Goal: Communication & Community: Participate in discussion

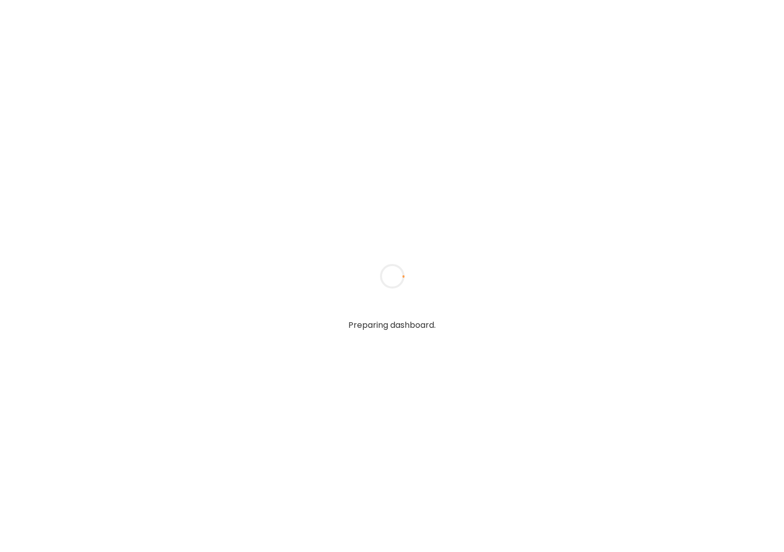
type textarea "**********"
type input "**********"
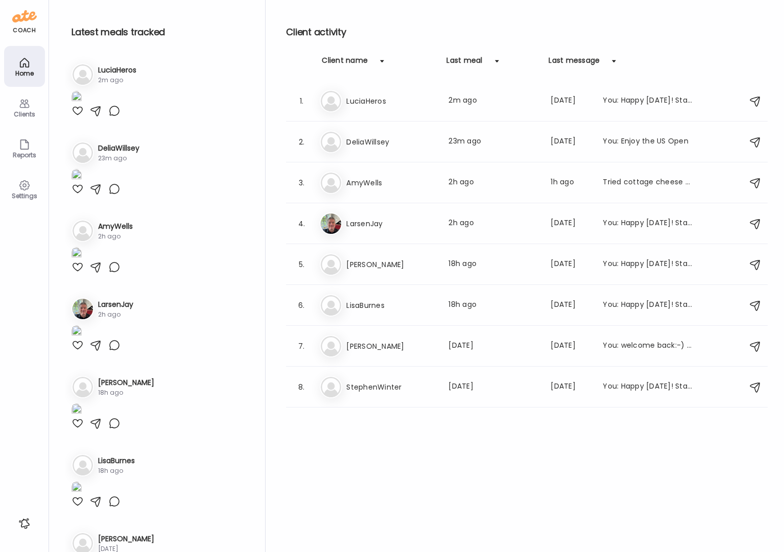
type input "**********"
click at [37, 110] on div "Clients" at bounding box center [24, 107] width 41 height 41
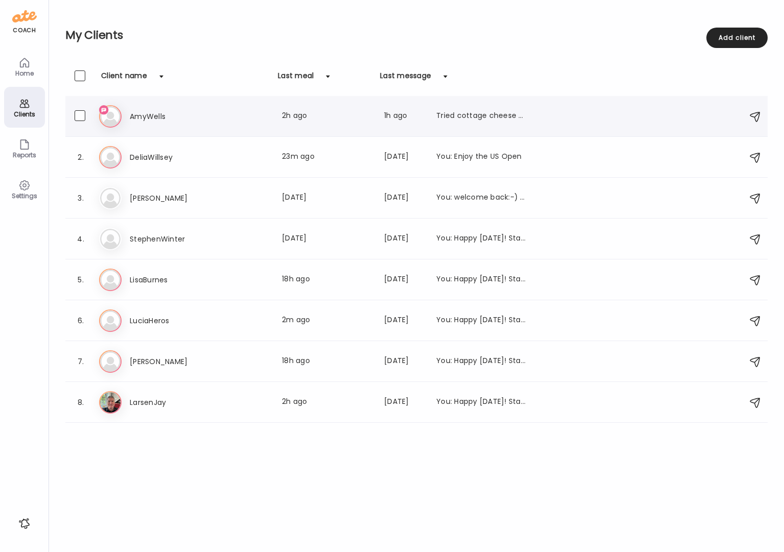
click at [458, 107] on div "Am AmyWells Last meal: 2h ago Last message: 1h ago Tried cottage cheese 🤢 ended…" at bounding box center [418, 116] width 638 height 22
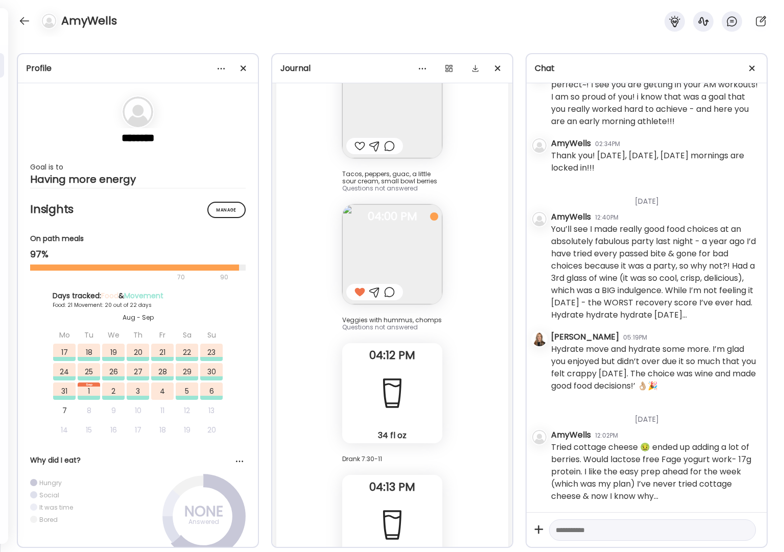
scroll to position [51983, 0]
click at [622, 531] on textarea at bounding box center [643, 530] width 175 height 12
type textarea "**********"
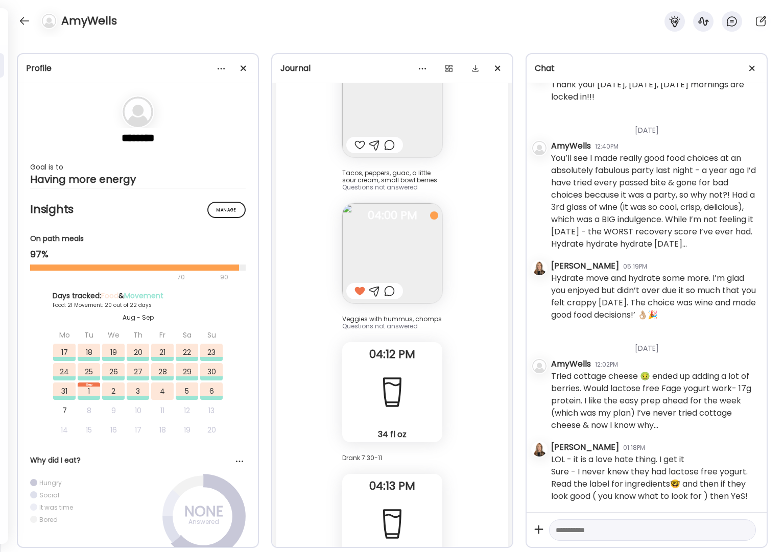
scroll to position [47077, 0]
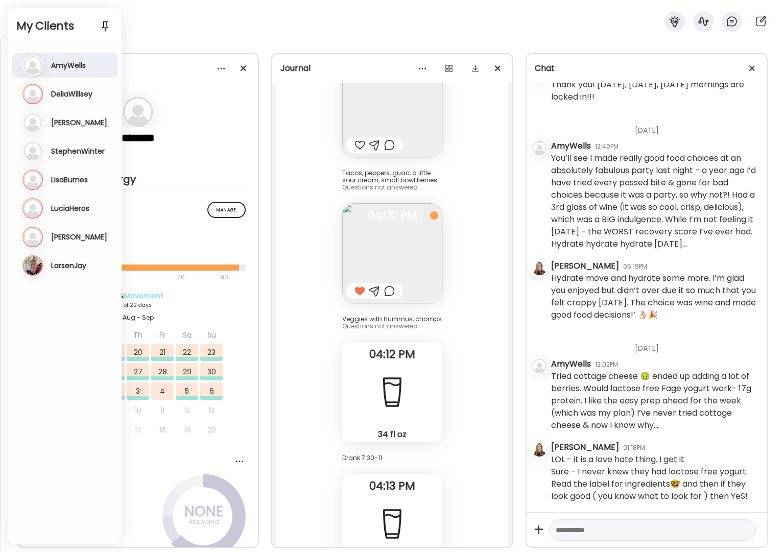
click at [76, 100] on div "De DeliaWillsey Last meal: 23m ago Last message: [DATE] You: Enjoy the US Open" at bounding box center [65, 94] width 87 height 20
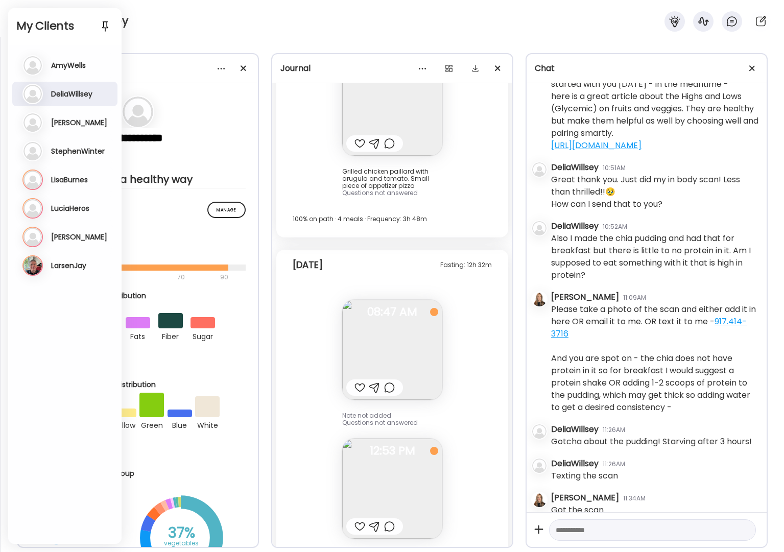
scroll to position [13501, 0]
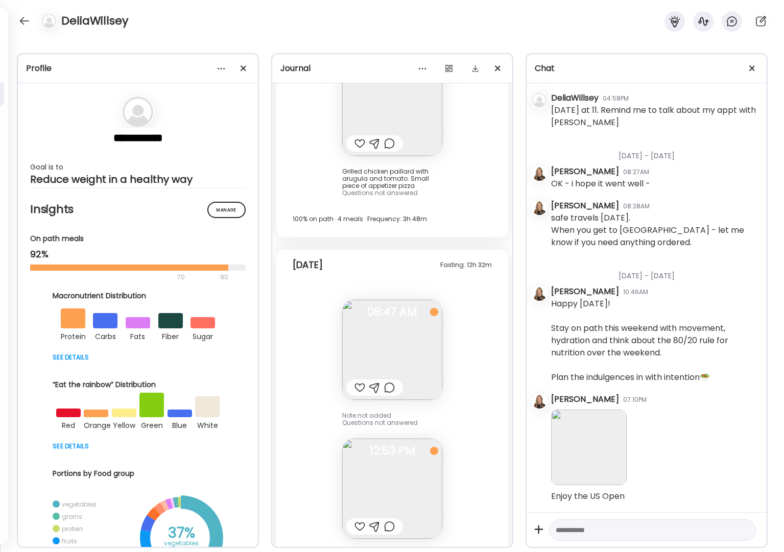
click at [355, 382] on div at bounding box center [360, 388] width 11 height 12
click at [358, 521] on div at bounding box center [360, 527] width 11 height 12
click at [30, 22] on div at bounding box center [24, 21] width 16 height 16
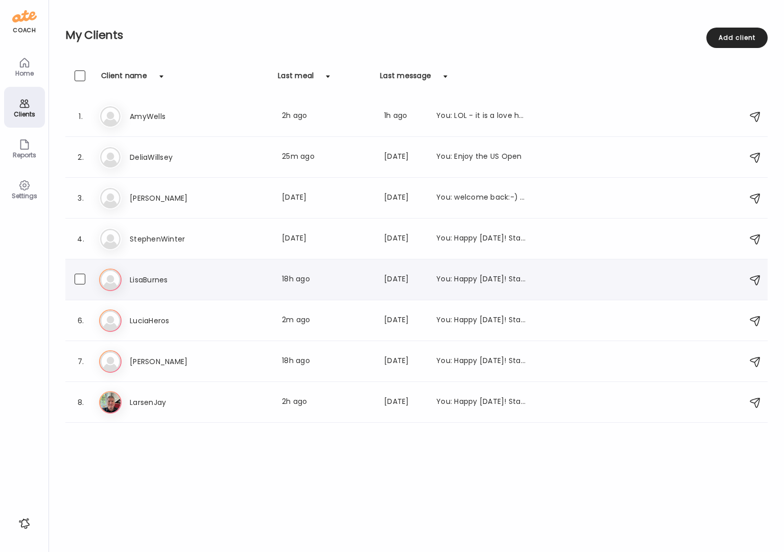
click at [139, 278] on h3 "LisaBurnes" at bounding box center [175, 280] width 90 height 12
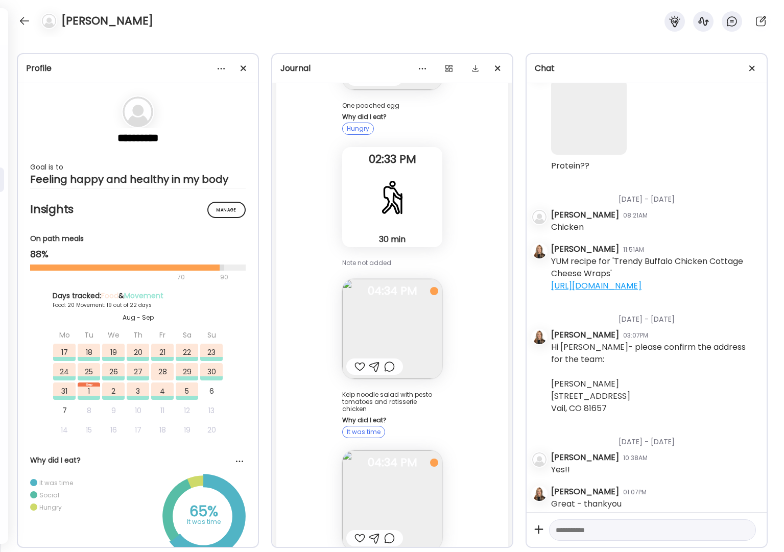
scroll to position [2501, 0]
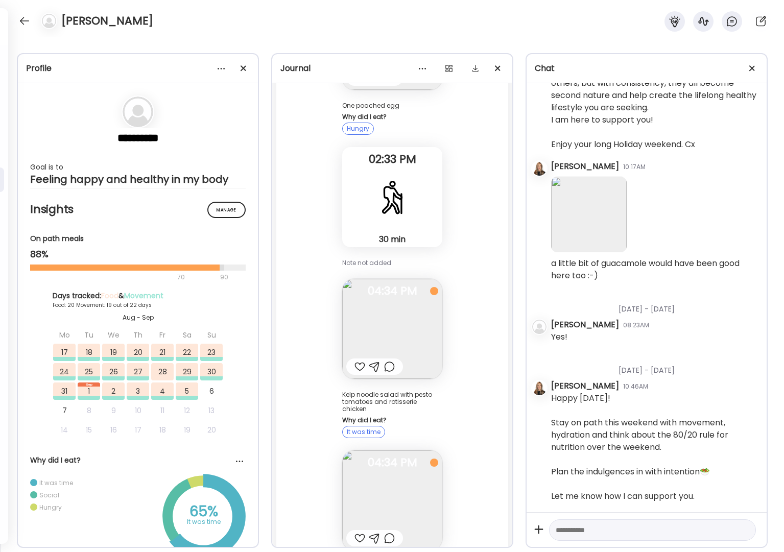
click at [356, 532] on div at bounding box center [360, 538] width 11 height 12
click at [395, 451] on img at bounding box center [392, 501] width 100 height 100
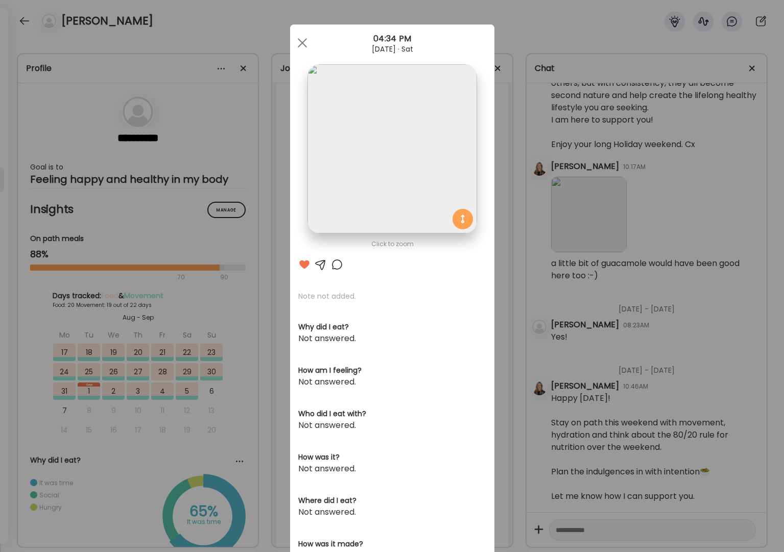
click at [319, 265] on div at bounding box center [321, 264] width 12 height 12
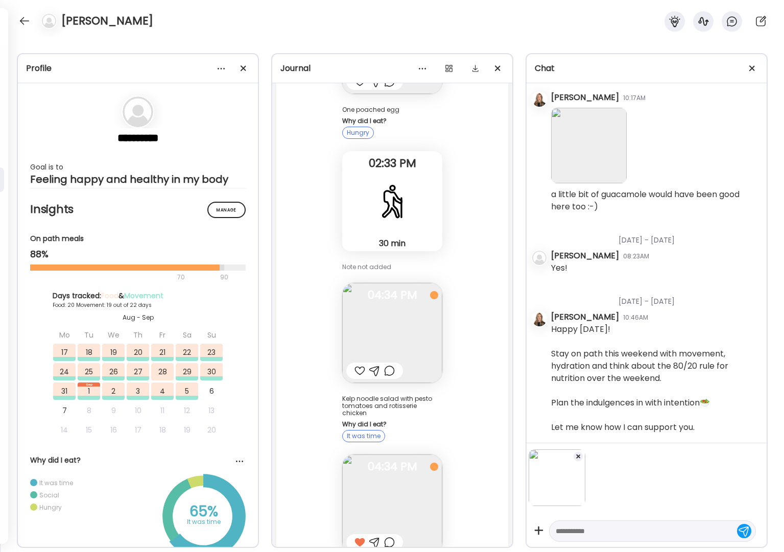
scroll to position [194, 0]
click at [588, 532] on textarea at bounding box center [643, 531] width 175 height 12
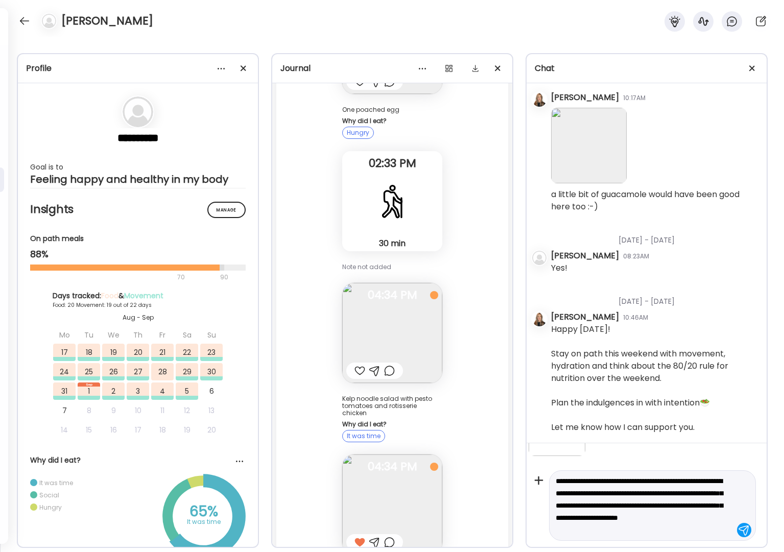
scroll to position [62, 0]
type textarea "**********"
click at [737, 531] on div at bounding box center [744, 530] width 14 height 14
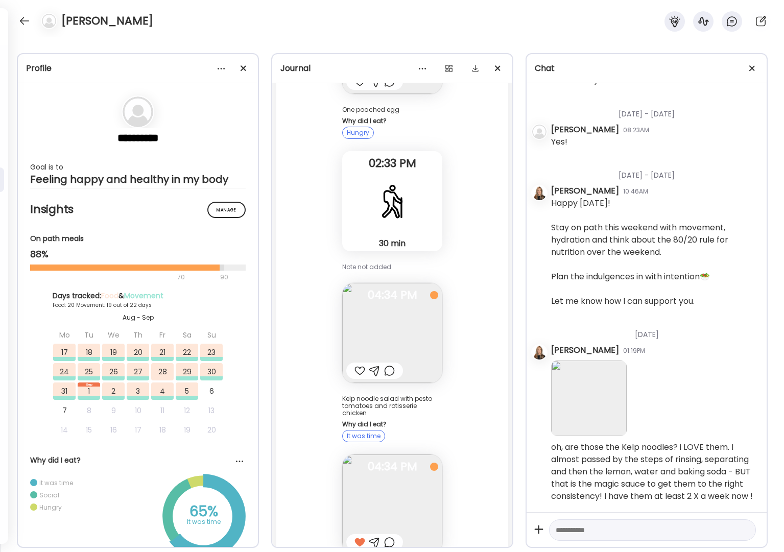
scroll to position [2708, 0]
click at [357, 365] on div at bounding box center [360, 371] width 11 height 12
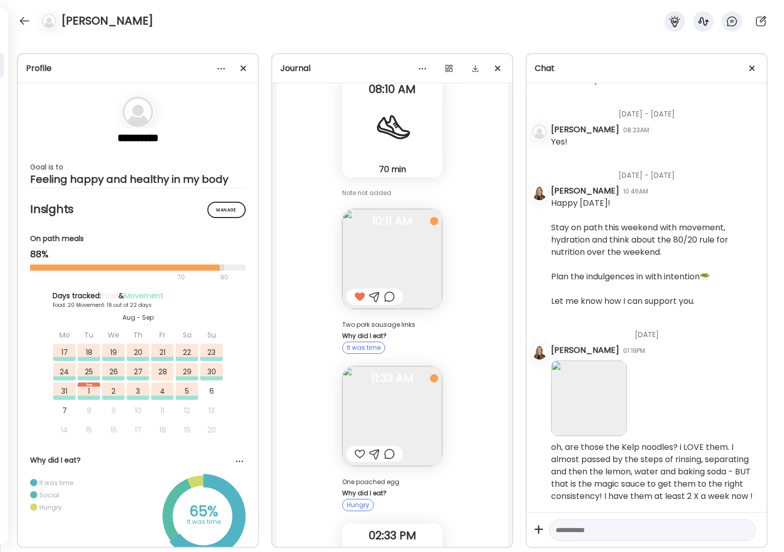
scroll to position [27631, 0]
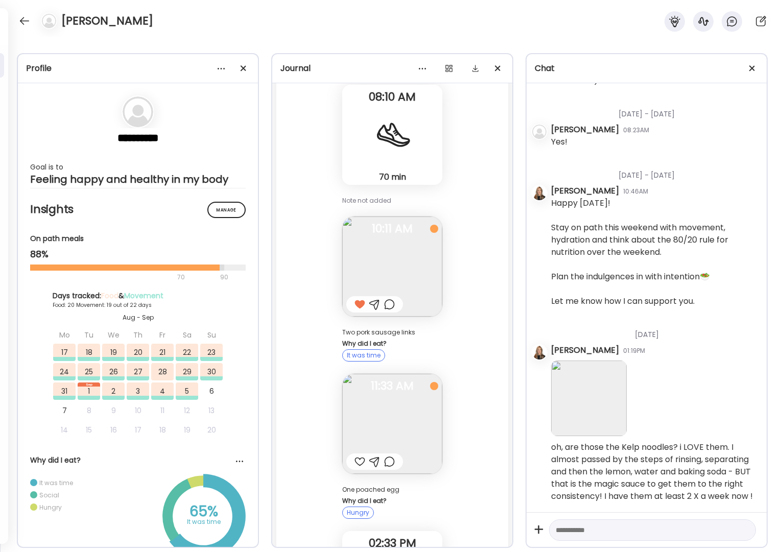
click at [359, 456] on div at bounding box center [360, 462] width 11 height 12
click at [385, 374] on img at bounding box center [392, 424] width 100 height 100
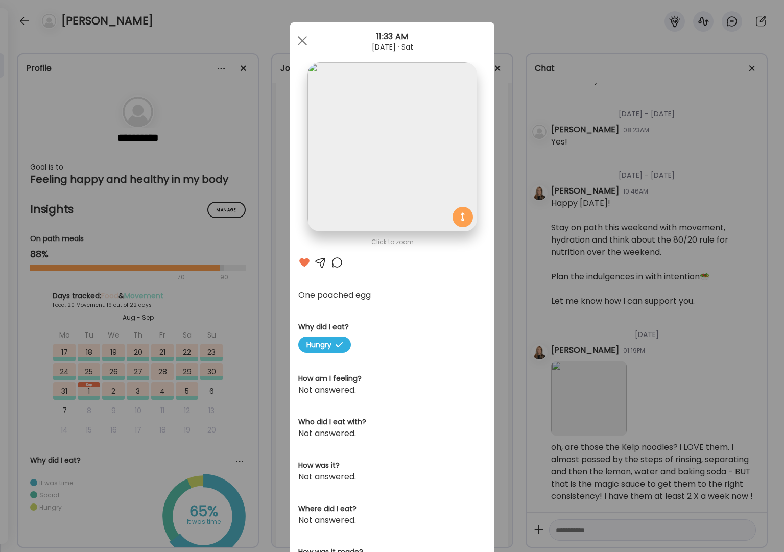
scroll to position [0, 0]
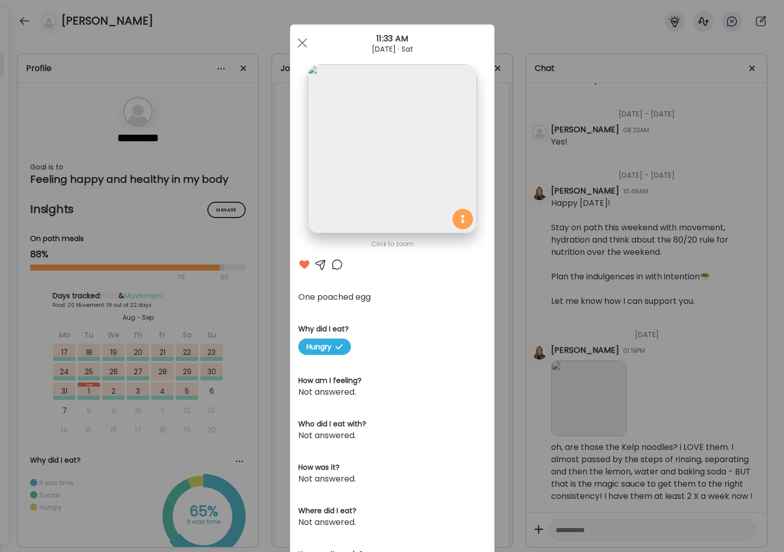
drag, startPoint x: 293, startPoint y: 42, endPoint x: 339, endPoint y: 114, distance: 85.9
click at [294, 42] on div at bounding box center [302, 43] width 20 height 20
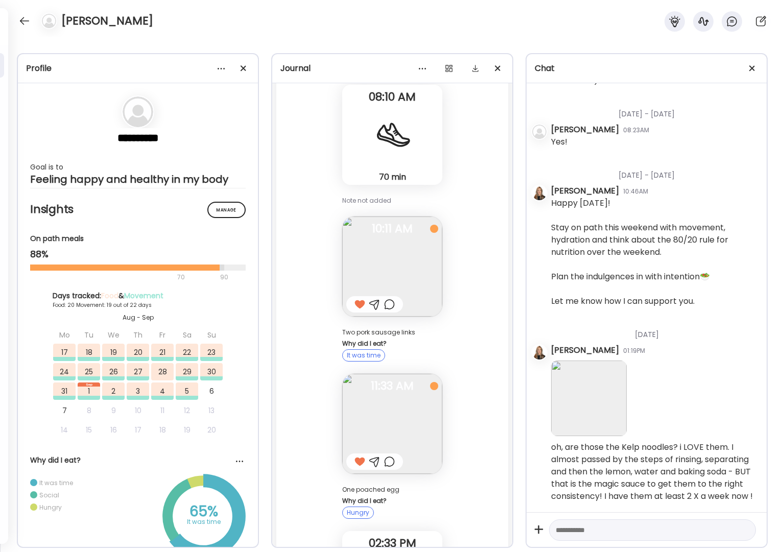
click at [381, 217] on img at bounding box center [392, 267] width 100 height 100
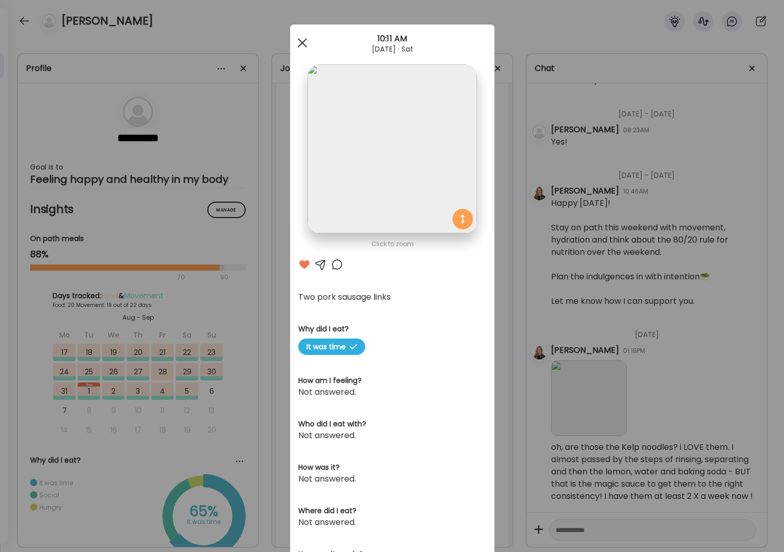
click at [303, 45] on div at bounding box center [302, 43] width 20 height 20
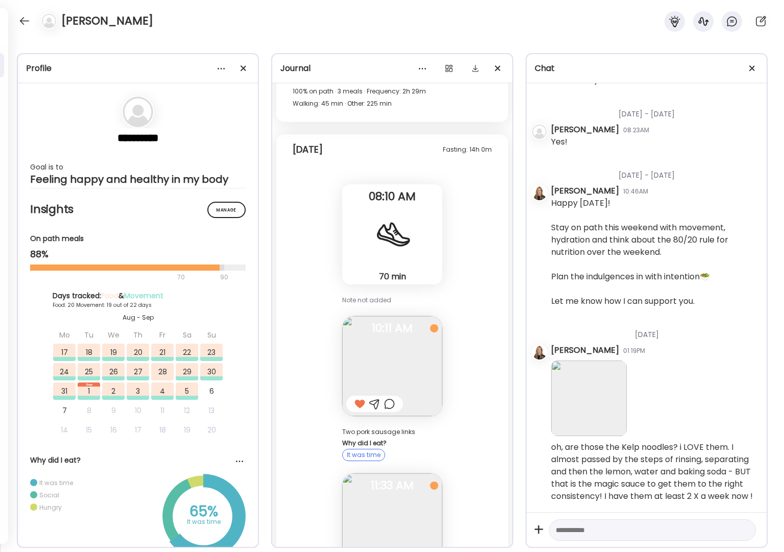
scroll to position [27556, 0]
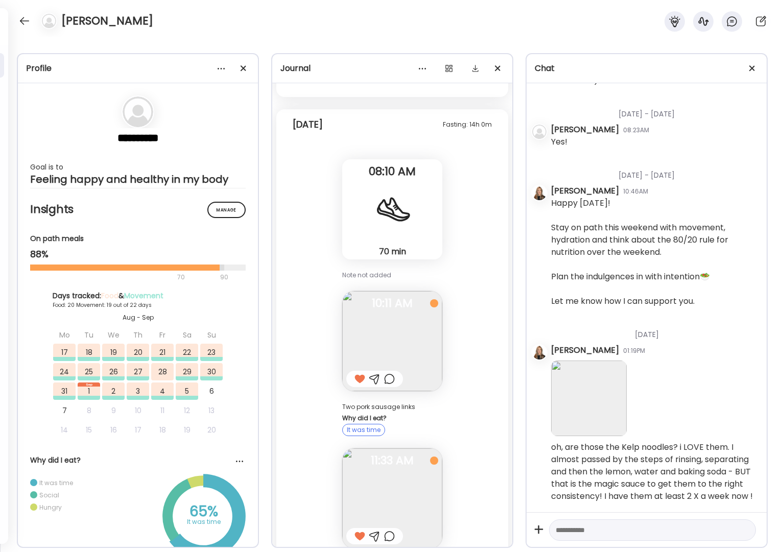
click at [383, 449] on img at bounding box center [392, 499] width 100 height 100
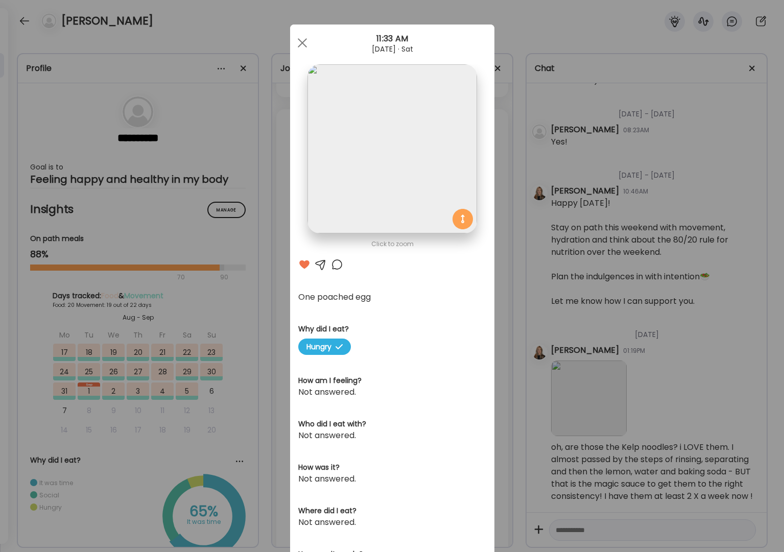
click at [320, 261] on div at bounding box center [321, 264] width 12 height 12
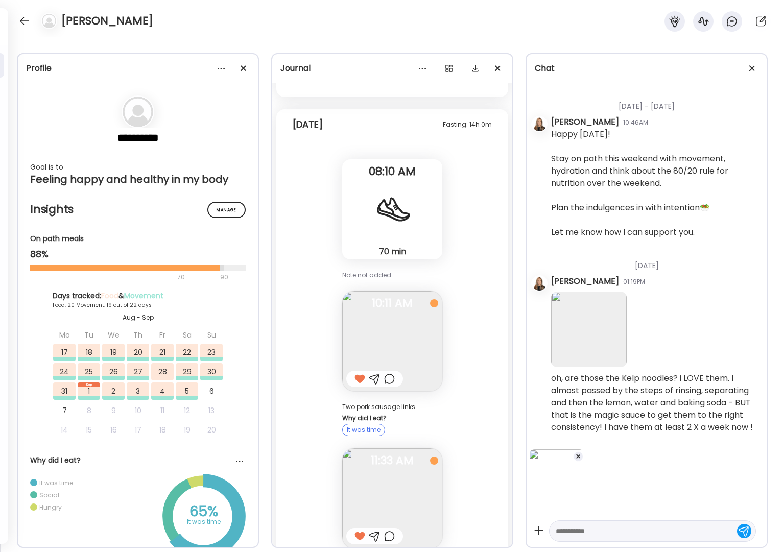
scroll to position [2773, 0]
click at [578, 532] on textarea at bounding box center [643, 531] width 175 height 12
click at [415, 291] on img at bounding box center [392, 341] width 100 height 100
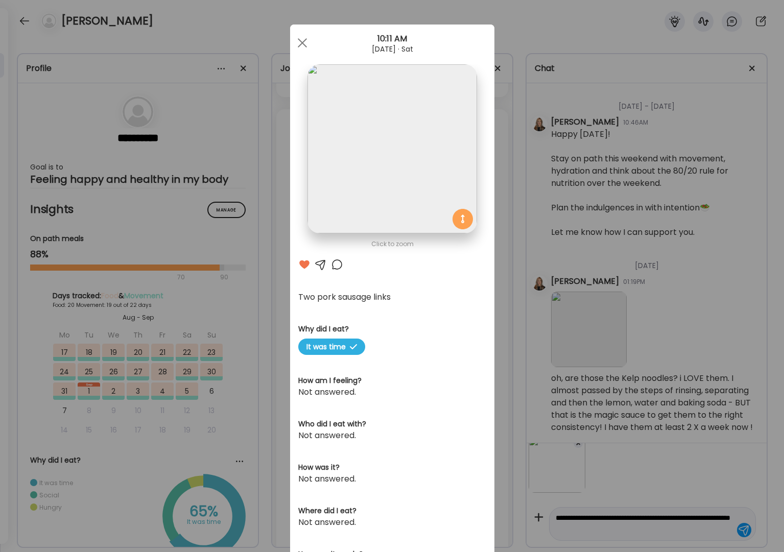
drag, startPoint x: 301, startPoint y: 41, endPoint x: 334, endPoint y: 74, distance: 46.2
click at [302, 43] on div at bounding box center [302, 43] width 20 height 20
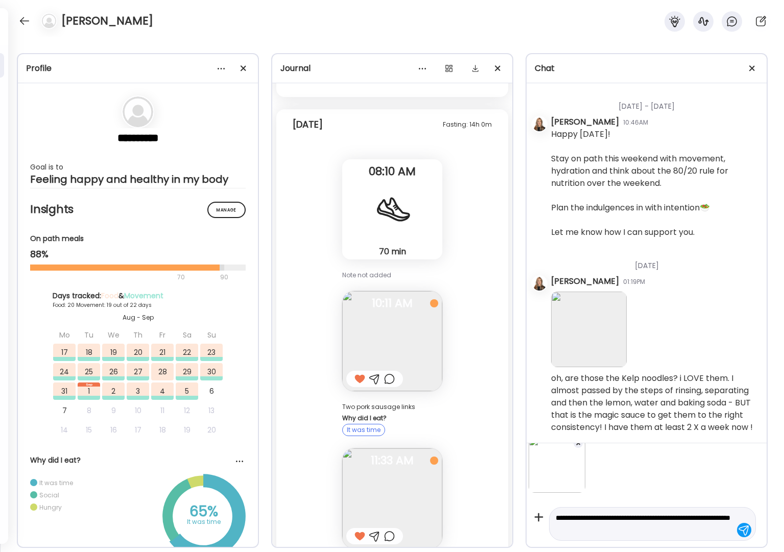
click at [392, 449] on img at bounding box center [392, 499] width 100 height 100
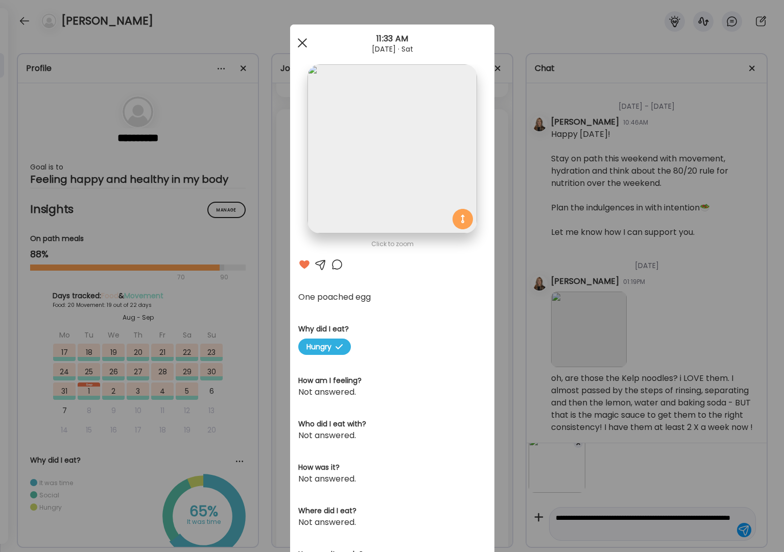
click at [297, 44] on span at bounding box center [301, 42] width 9 height 9
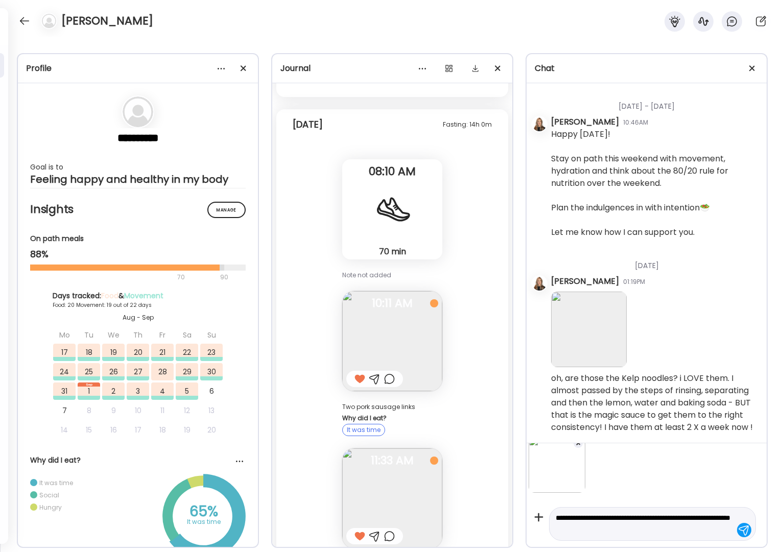
click at [666, 532] on textarea "**********" at bounding box center [643, 524] width 175 height 25
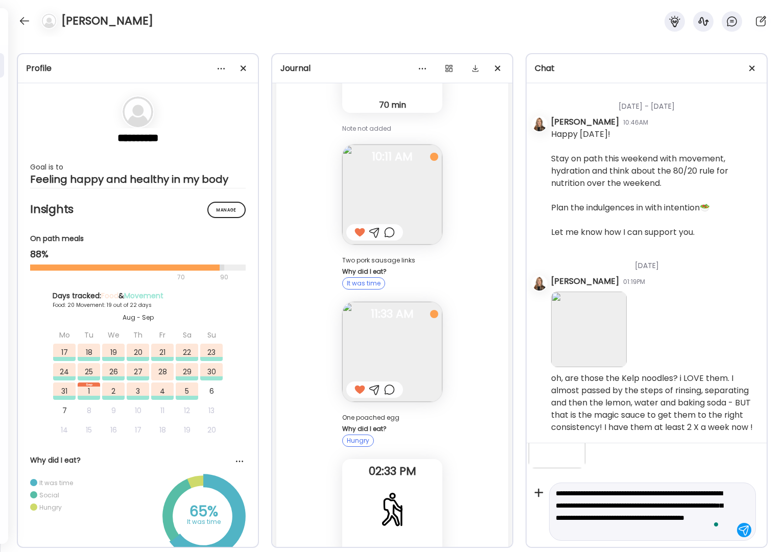
scroll to position [50, 0]
type textarea "**********"
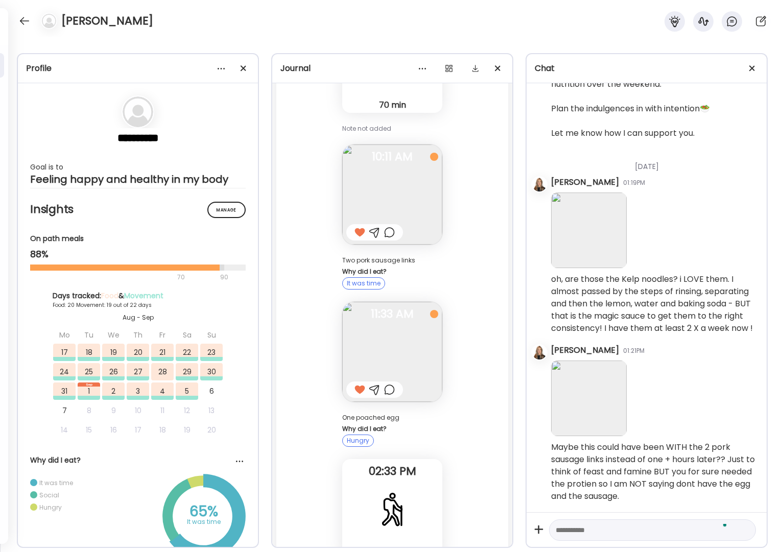
scroll to position [2877, 0]
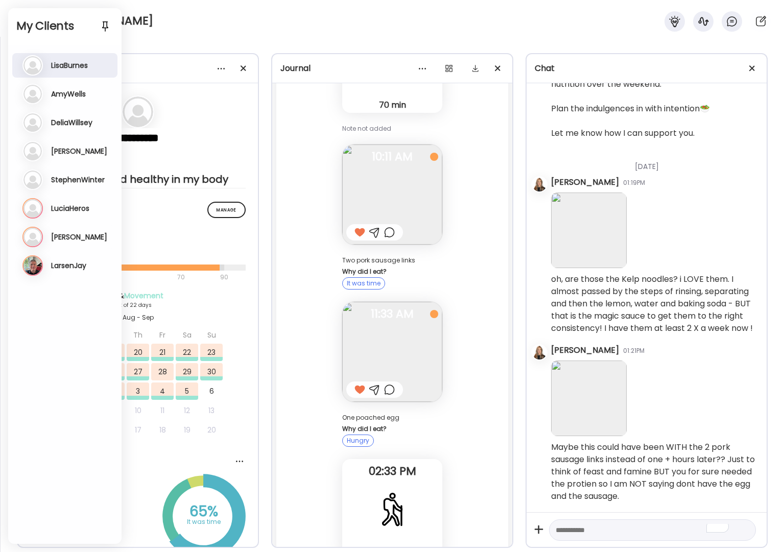
click at [80, 149] on h3 "[PERSON_NAME]" at bounding box center [79, 151] width 56 height 9
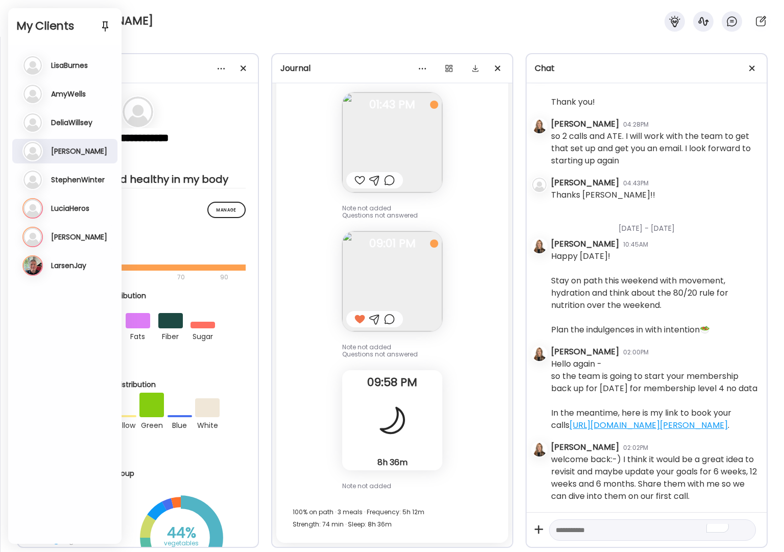
scroll to position [19840, 0]
click at [67, 267] on h3 "LarsenJay" at bounding box center [68, 265] width 35 height 9
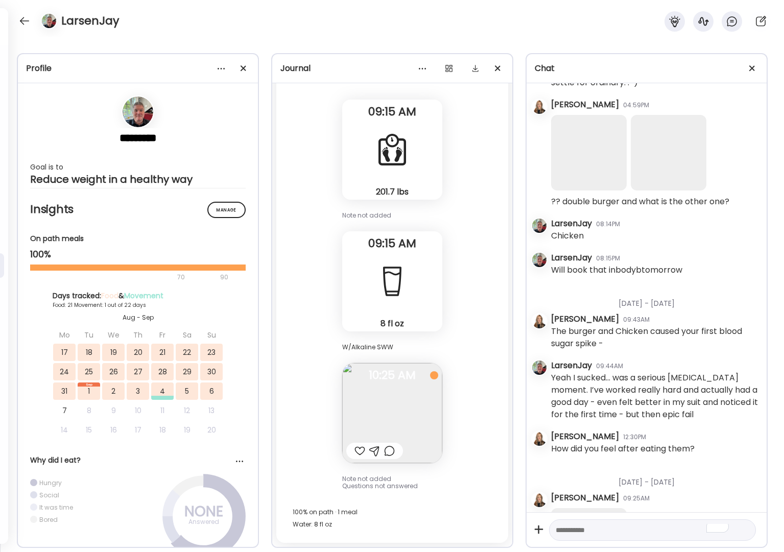
scroll to position [7167, 0]
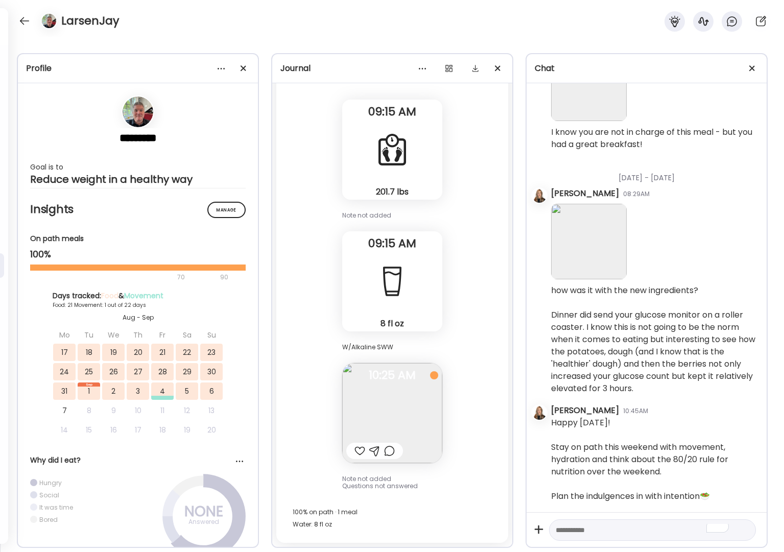
click at [381, 163] on div at bounding box center [392, 149] width 37 height 37
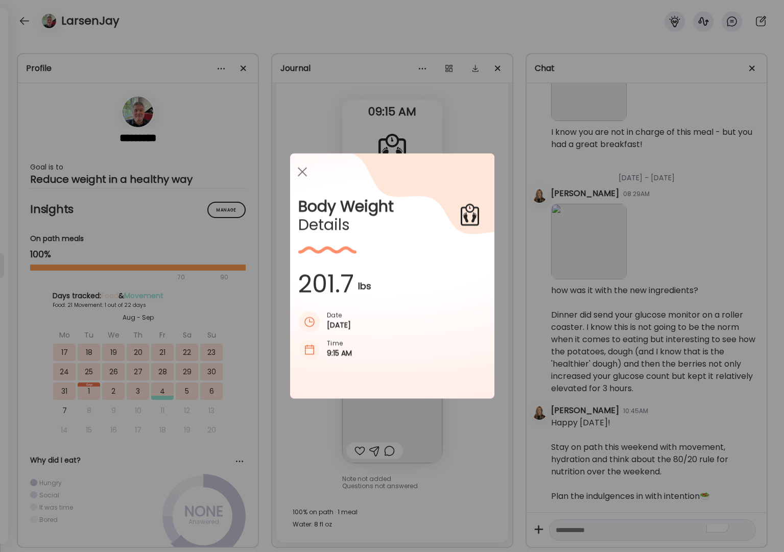
click at [302, 167] on div at bounding box center [302, 172] width 20 height 20
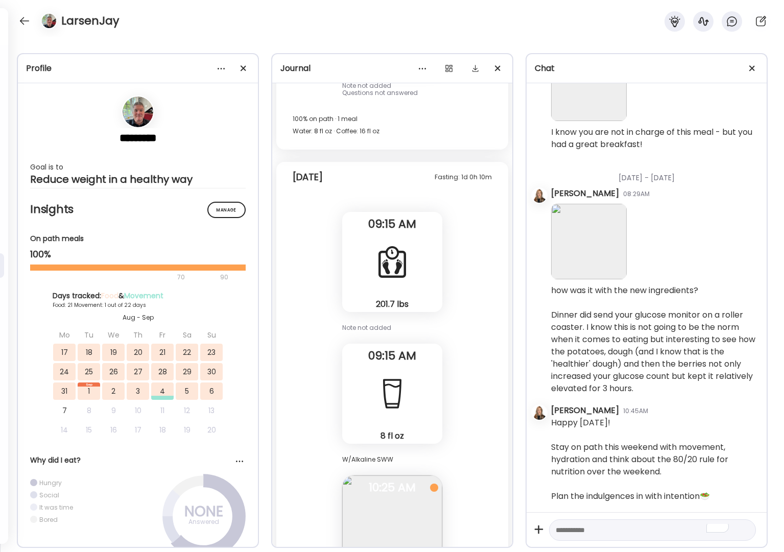
scroll to position [36438, 0]
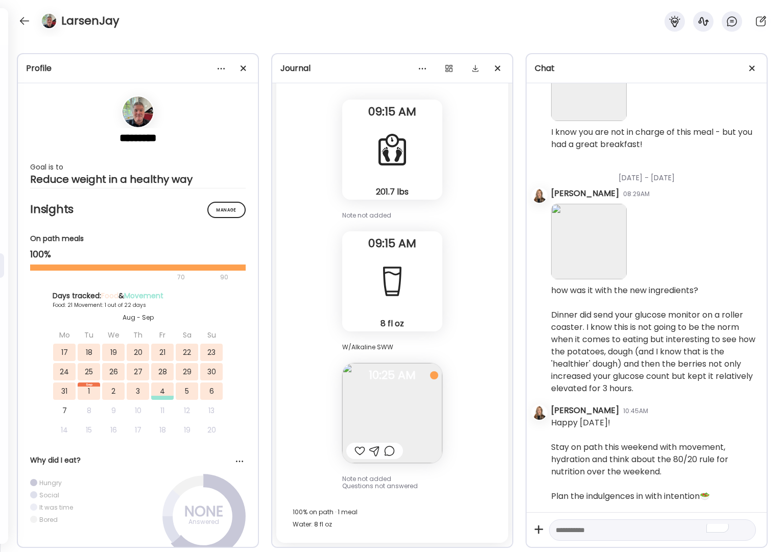
click at [579, 535] on textarea "To enrich screen reader interactions, please activate Accessibility in Grammarl…" at bounding box center [643, 530] width 175 height 12
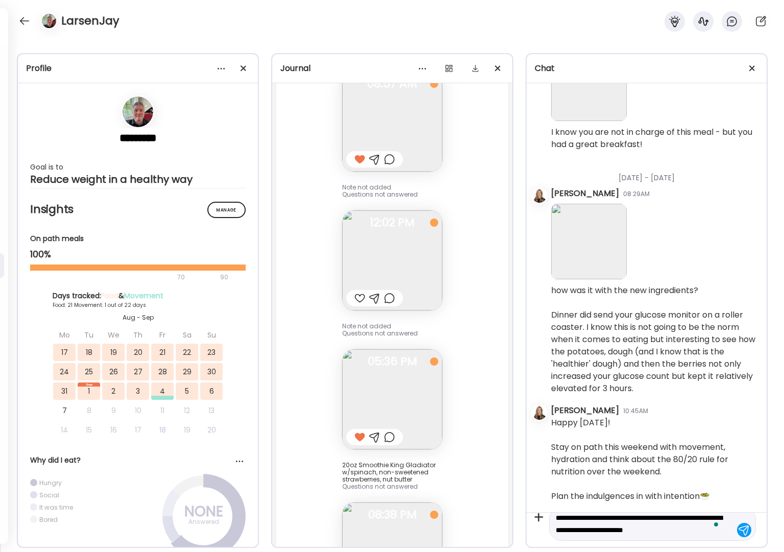
scroll to position [24, 0]
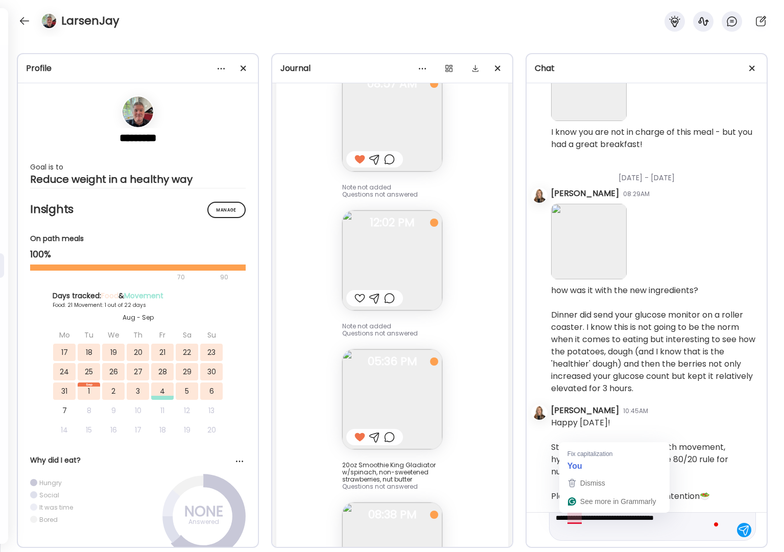
drag, startPoint x: 596, startPoint y: 518, endPoint x: 568, endPoint y: 518, distance: 28.1
click at [568, 518] on textarea "**********" at bounding box center [643, 518] width 175 height 37
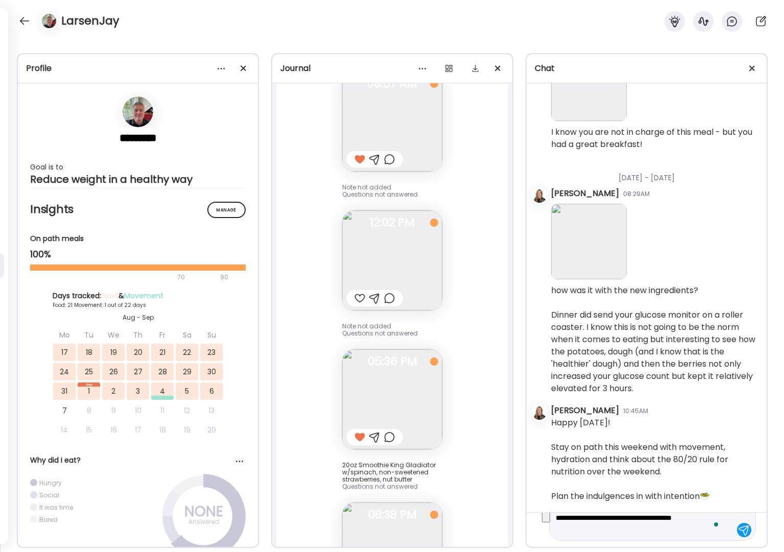
drag, startPoint x: 711, startPoint y: 519, endPoint x: 694, endPoint y: 533, distance: 22.1
click at [694, 533] on textarea "**********" at bounding box center [643, 518] width 175 height 37
drag, startPoint x: 667, startPoint y: 528, endPoint x: 629, endPoint y: 532, distance: 38.0
click at [629, 532] on textarea "**********" at bounding box center [643, 518] width 175 height 37
drag, startPoint x: 679, startPoint y: 528, endPoint x: 673, endPoint y: 531, distance: 7.5
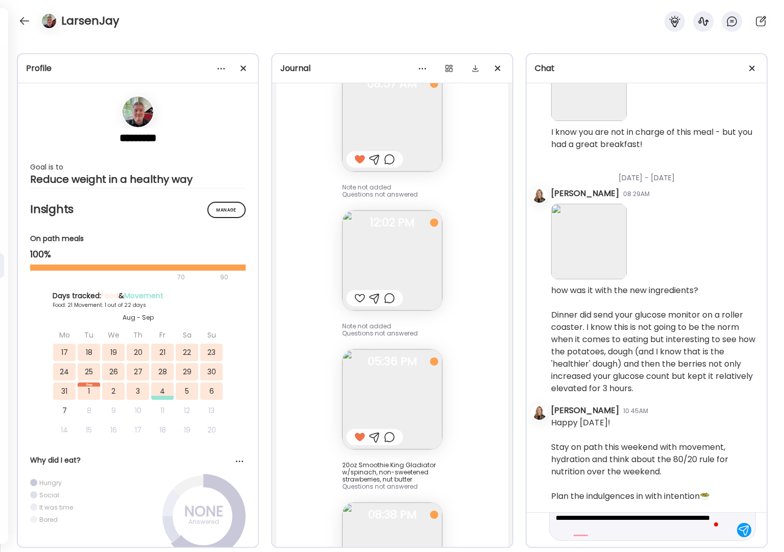
click at [679, 528] on textarea "**********" at bounding box center [643, 518] width 175 height 37
drag, startPoint x: 617, startPoint y: 531, endPoint x: 546, endPoint y: 531, distance: 71.0
click at [545, 531] on div "**********" at bounding box center [647, 529] width 240 height 35
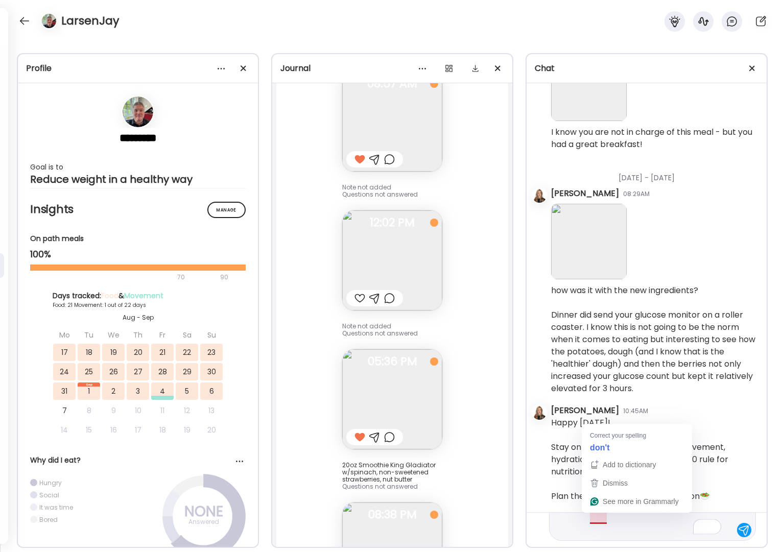
drag, startPoint x: 630, startPoint y: 518, endPoint x: 592, endPoint y: 519, distance: 38.3
click at [592, 519] on textarea "**********" at bounding box center [643, 500] width 175 height 74
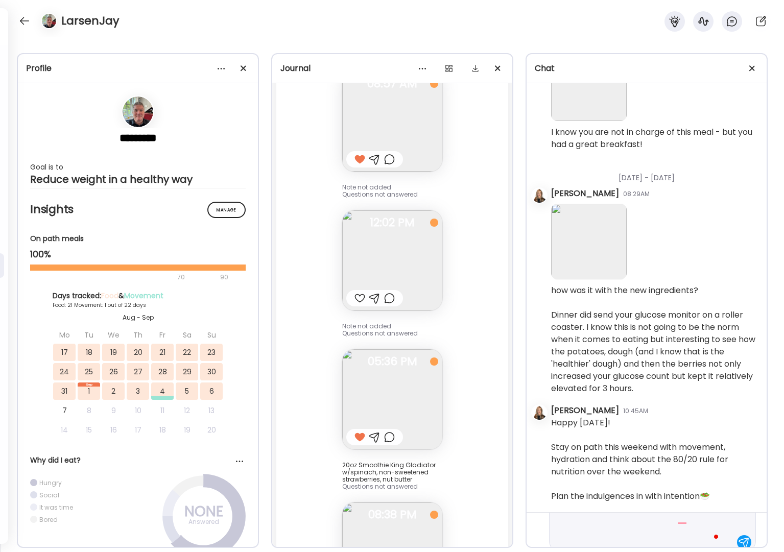
scroll to position [73, 0]
click at [679, 519] on textarea "**********" at bounding box center [643, 500] width 175 height 98
click at [721, 517] on textarea "**********" at bounding box center [643, 500] width 175 height 98
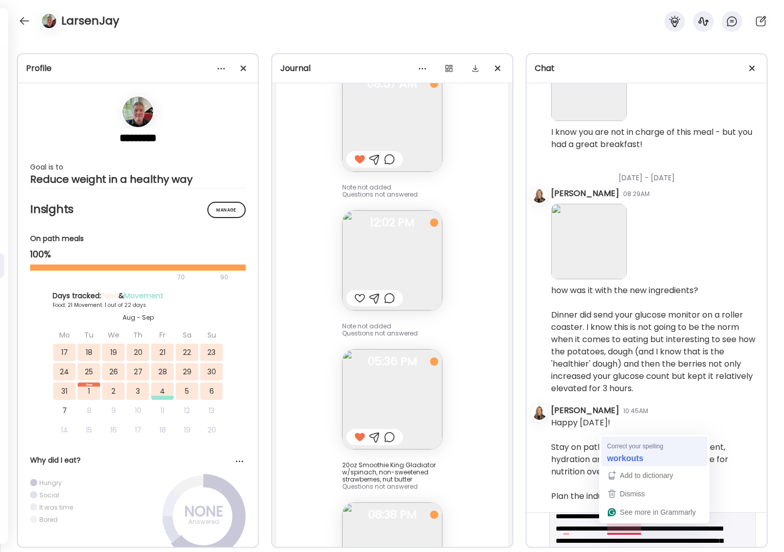
scroll to position [159, 0]
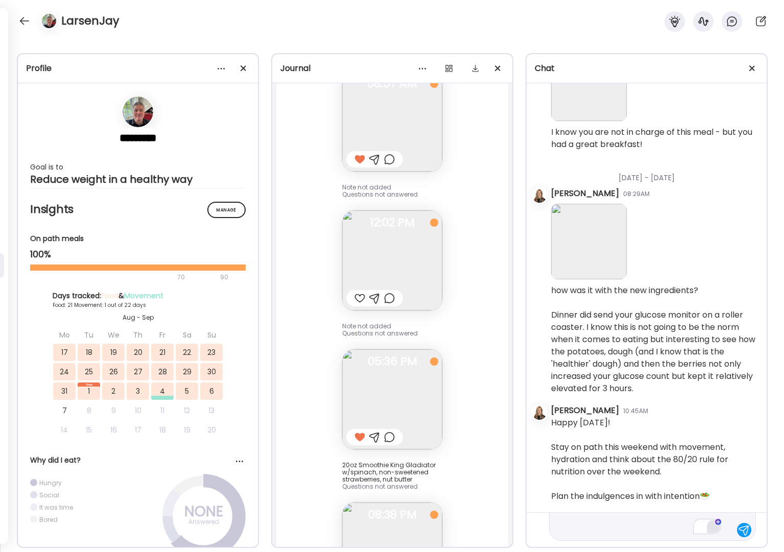
click at [712, 528] on div "5" at bounding box center [713, 526] width 13 height 13
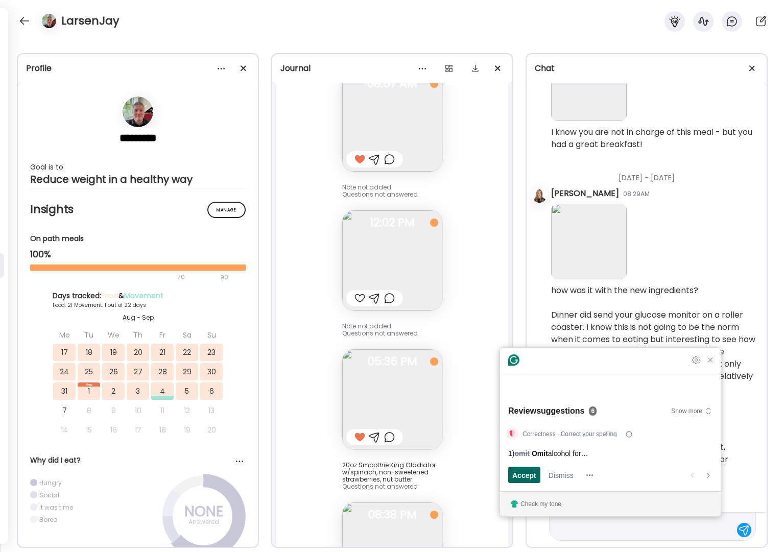
click at [524, 475] on span "Accept" at bounding box center [524, 475] width 24 height 11
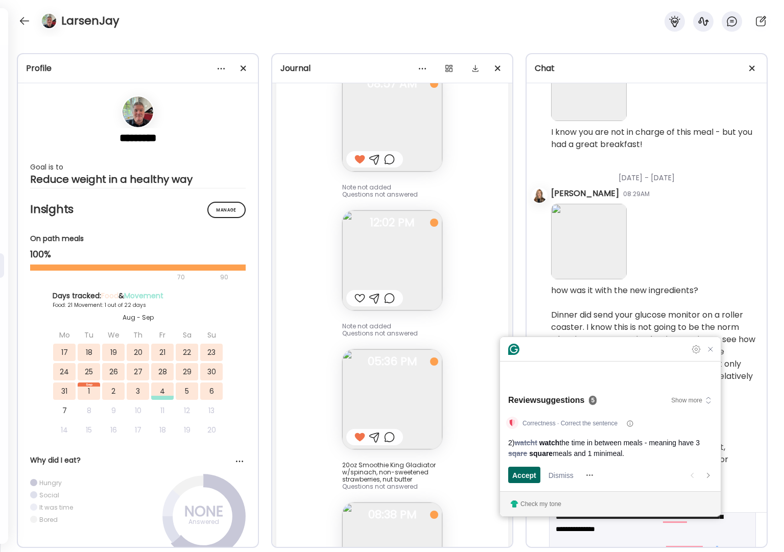
click at [524, 475] on span "Accept" at bounding box center [524, 475] width 24 height 11
type textarea "**********"
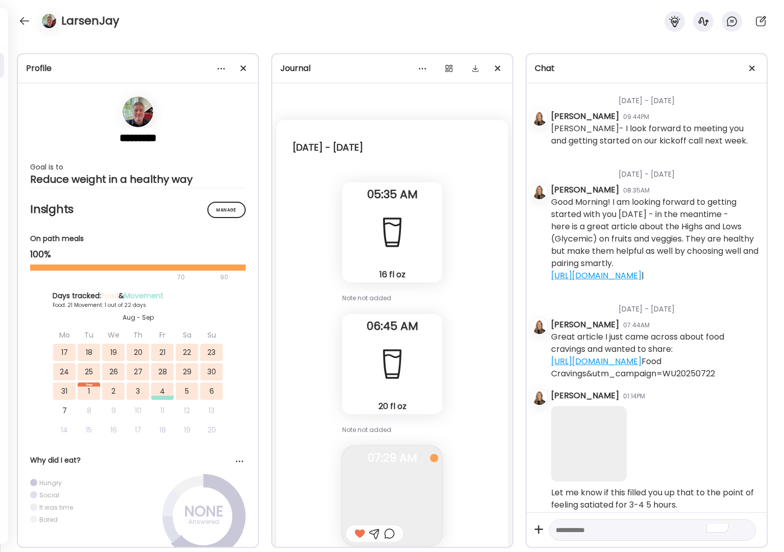
scroll to position [7363, 0]
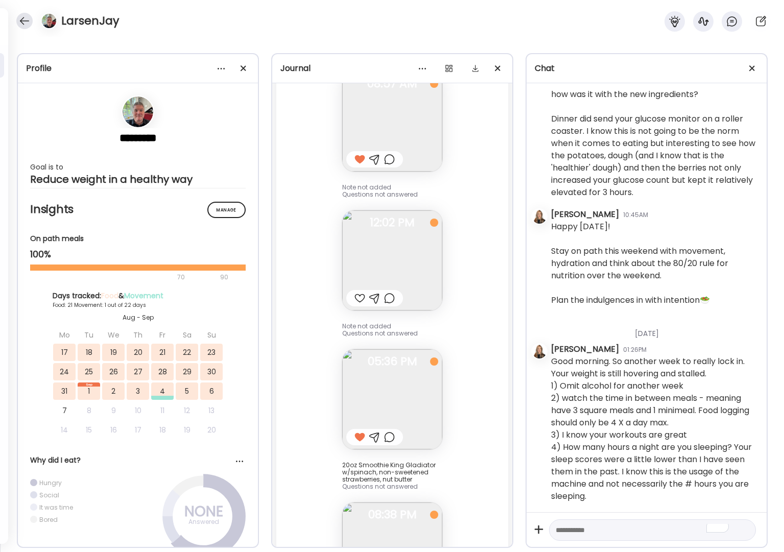
click at [26, 20] on div at bounding box center [24, 21] width 16 height 16
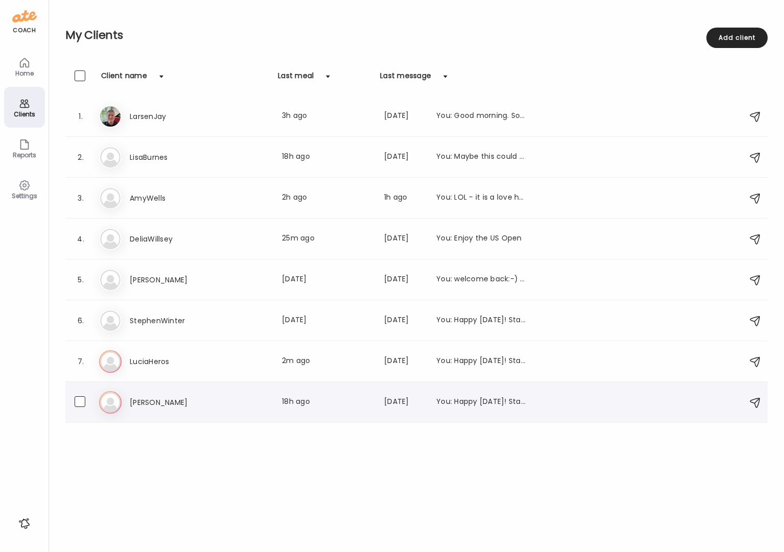
click at [444, 402] on div "You: Happy [DATE]! Stay on path this weekend with movement, hydration and think…" at bounding box center [481, 402] width 90 height 12
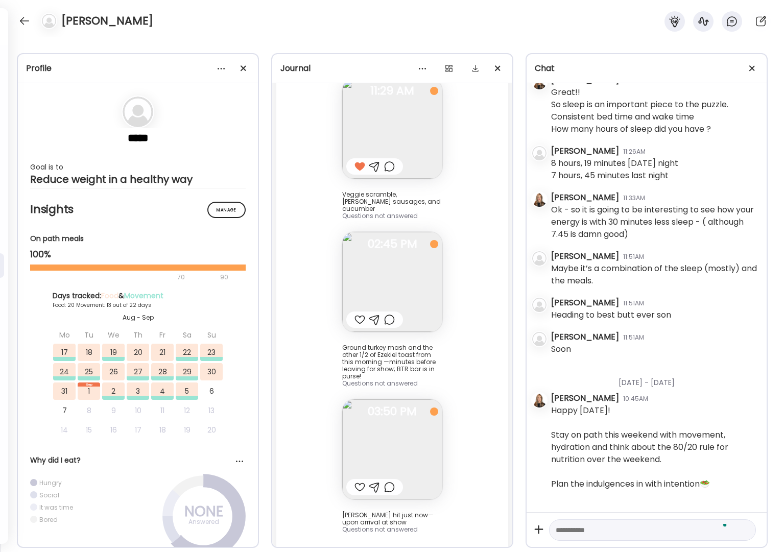
scroll to position [4019, 0]
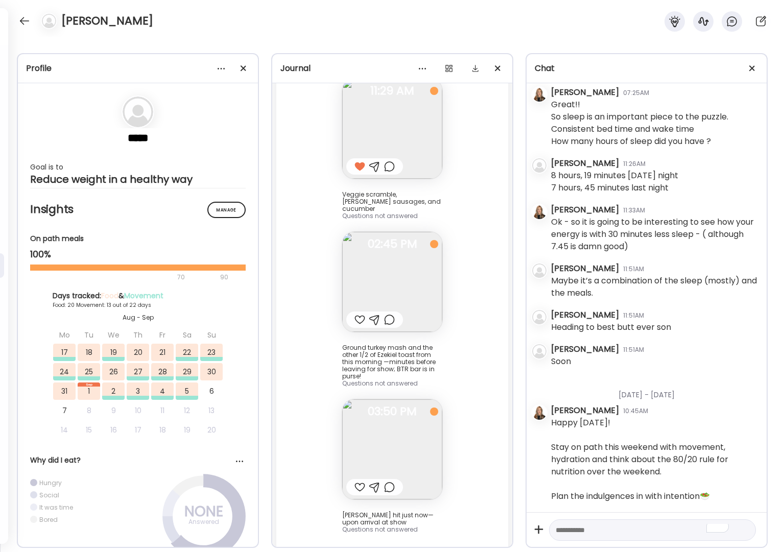
click at [392, 405] on img at bounding box center [392, 449] width 100 height 100
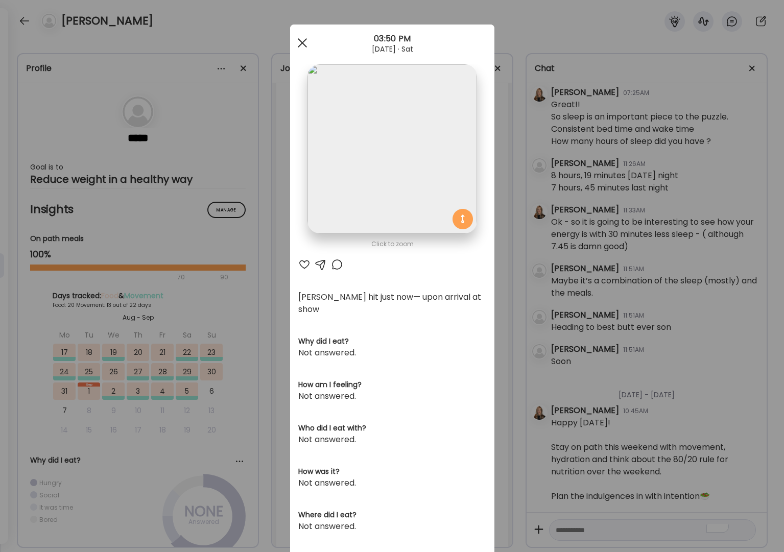
click at [297, 45] on span at bounding box center [301, 42] width 9 height 9
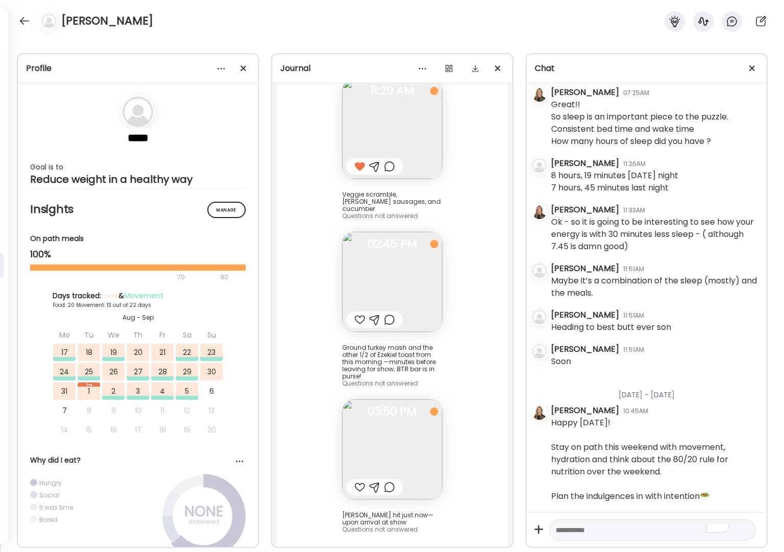
scroll to position [23293, 0]
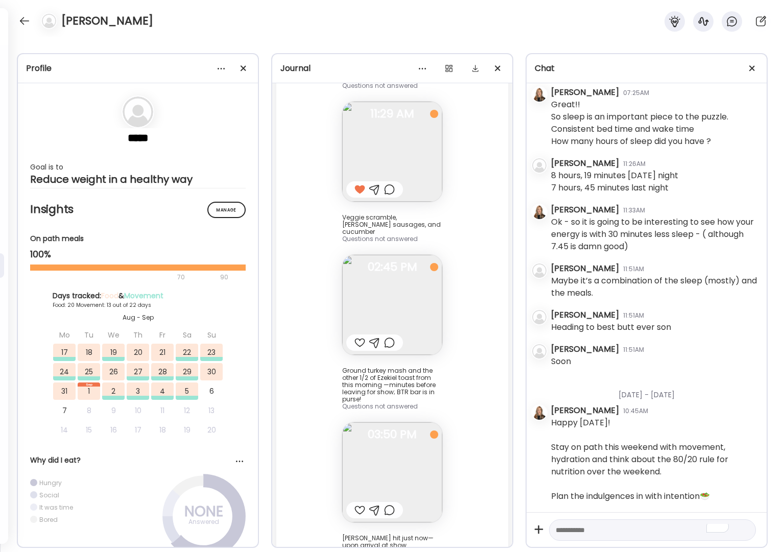
click at [370, 504] on div at bounding box center [374, 510] width 11 height 12
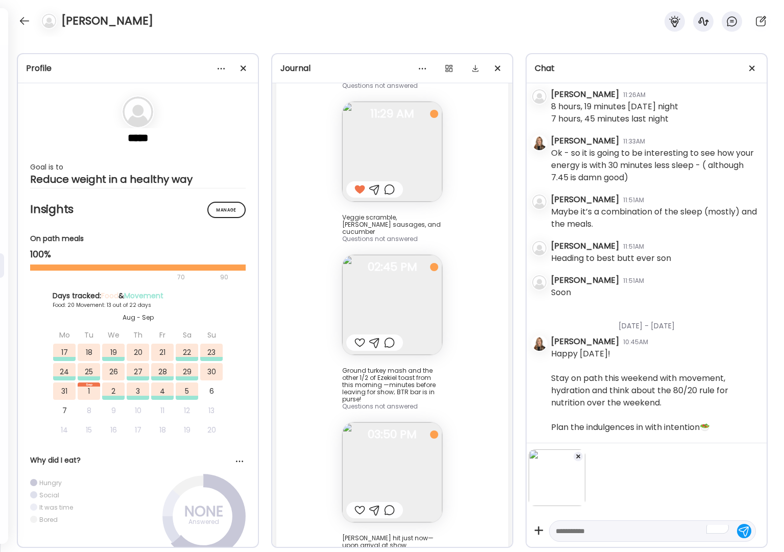
scroll to position [4084, 0]
click at [607, 540] on div at bounding box center [652, 531] width 207 height 21
click at [608, 533] on textarea "To enrich screen reader interactions, please activate Accessibility in Grammarl…" at bounding box center [643, 531] width 175 height 12
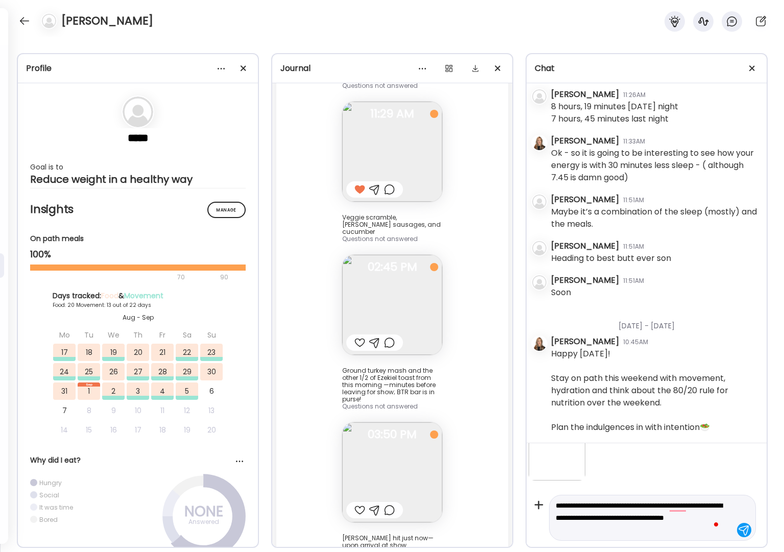
type textarea "**********"
click at [737, 528] on div at bounding box center [744, 530] width 14 height 14
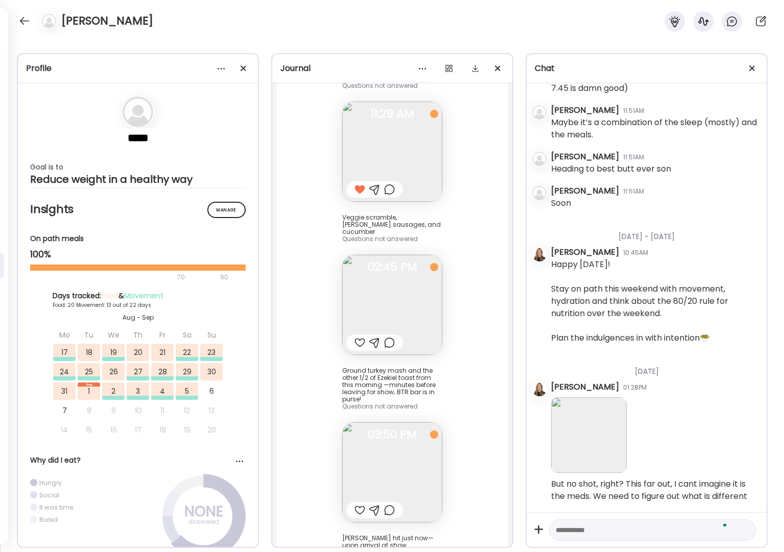
scroll to position [4178, 0]
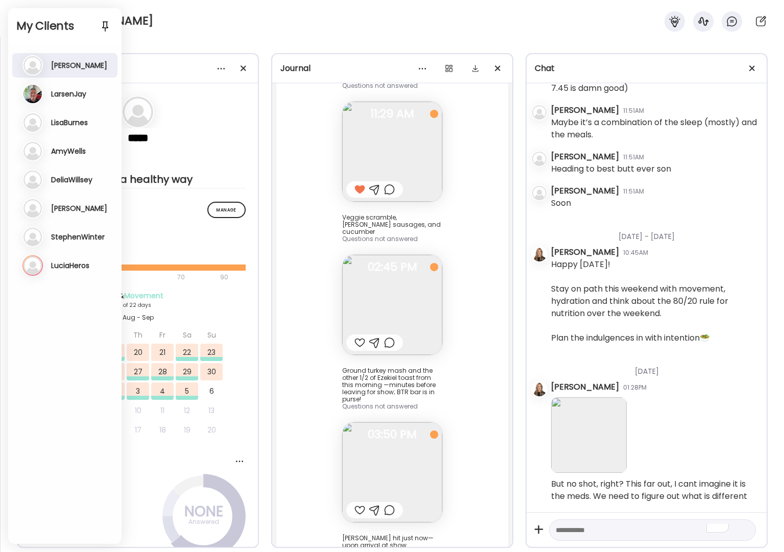
click at [173, 19] on div "[PERSON_NAME]" at bounding box center [392, 18] width 784 height 37
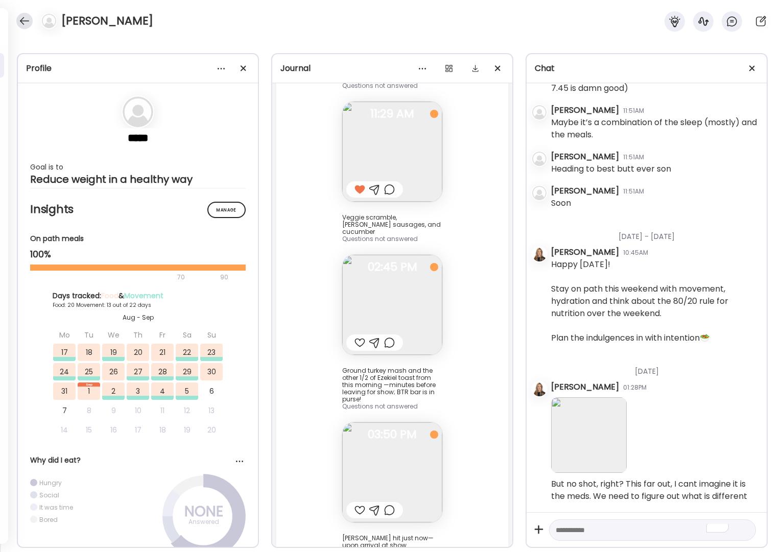
click at [25, 19] on div at bounding box center [24, 21] width 16 height 16
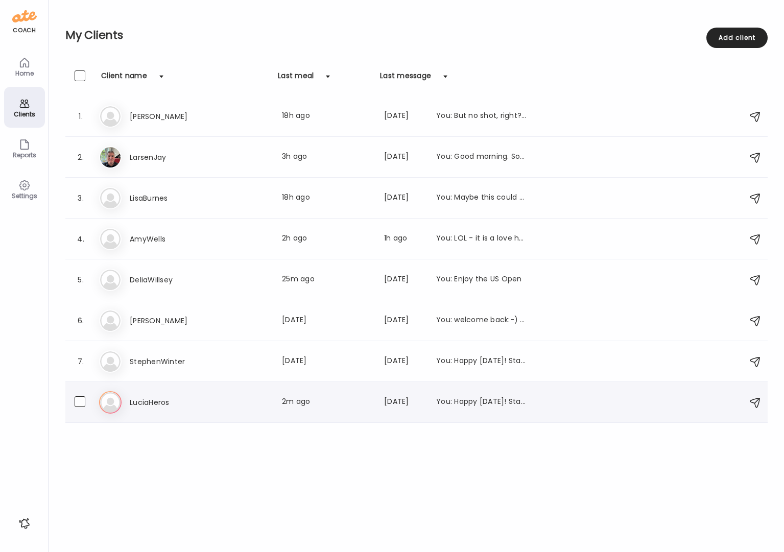
click at [449, 388] on div "8. Lu LuciaHeros Last meal: 2m ago Last message: 2d ago You: Happy Friday! Stay…" at bounding box center [416, 402] width 702 height 41
click at [497, 404] on div "You: Happy [DATE]! Stay on path this weekend with movement, hydration and think…" at bounding box center [481, 402] width 90 height 12
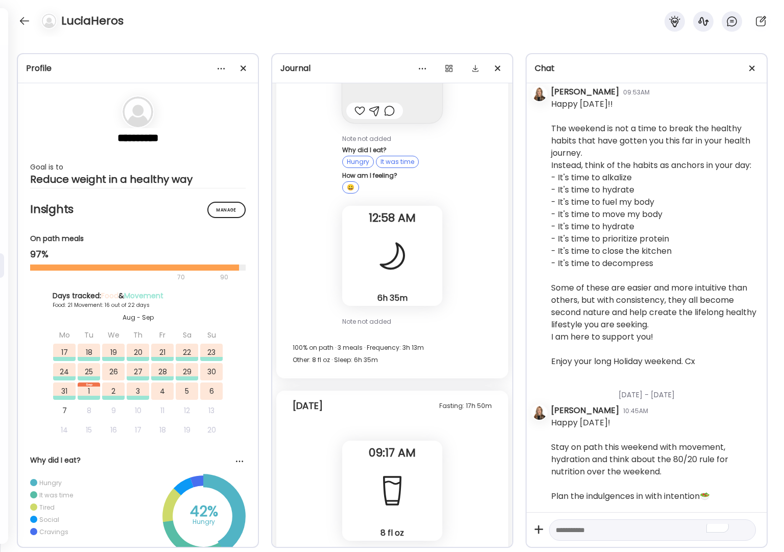
scroll to position [60169, 0]
